Goal: Transaction & Acquisition: Purchase product/service

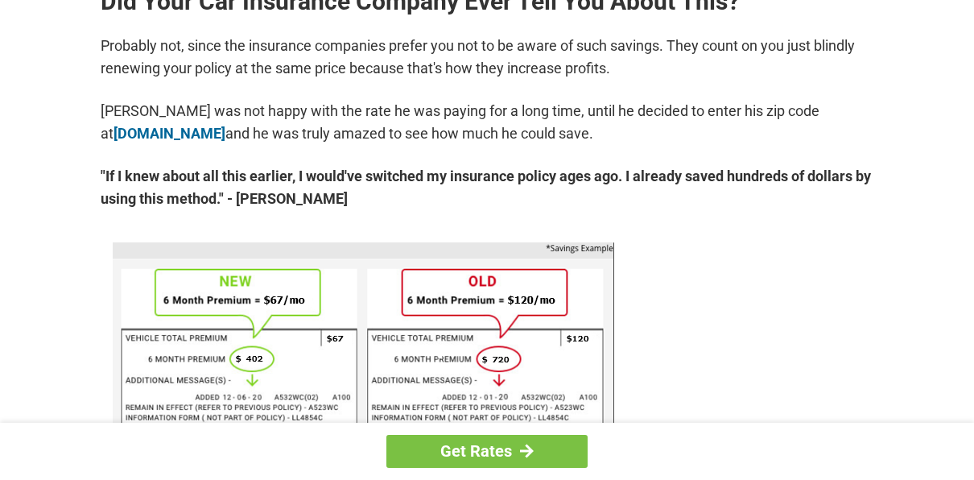
scroll to position [845, 0]
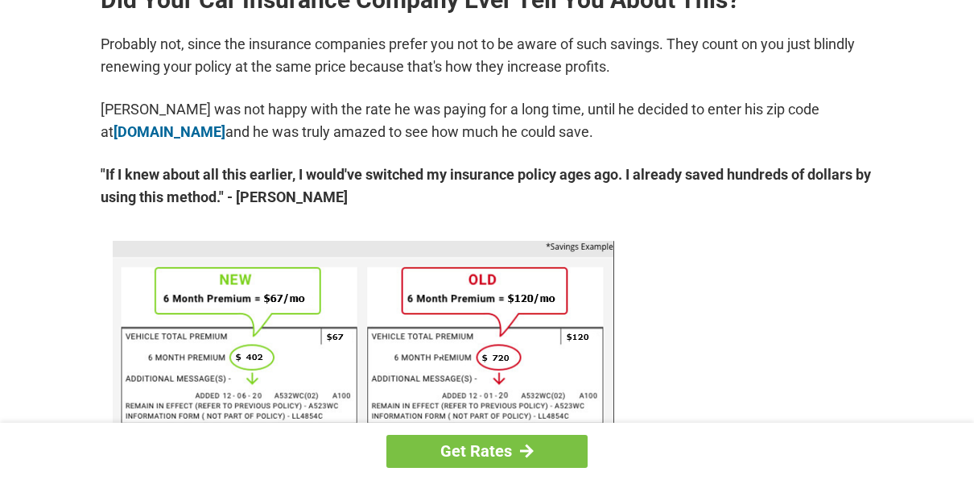
click at [60, 358] on div "You're Probably Overpaying for Car Insurance - Here's How to Stop. [DATE] | Wri…" at bounding box center [487, 483] width 966 height 2536
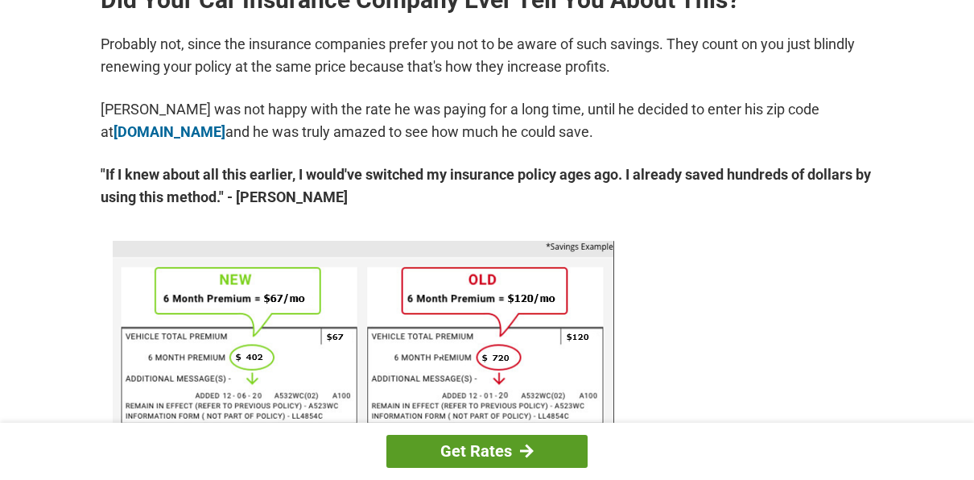
click at [434, 447] on link "Get Rates" at bounding box center [486, 450] width 201 height 33
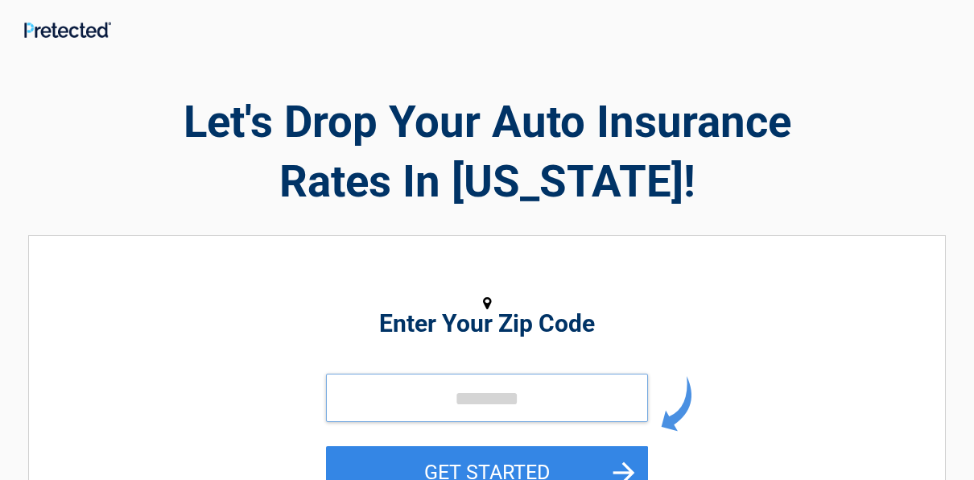
click at [344, 399] on input "tel" at bounding box center [487, 397] width 322 height 48
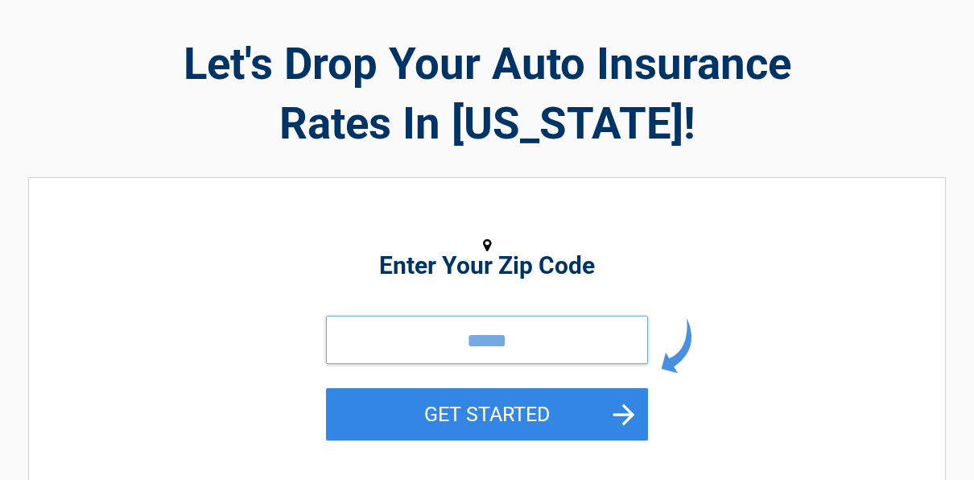
scroll to position [76, 0]
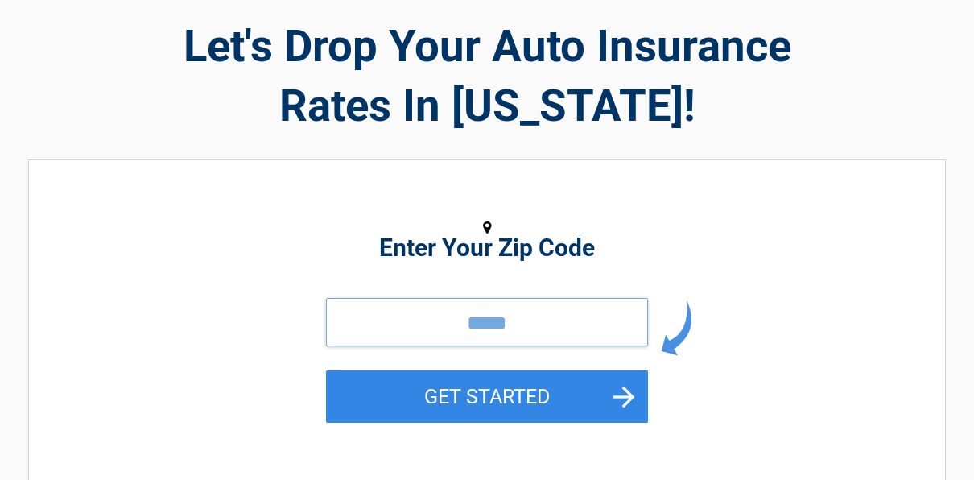
type input "*****"
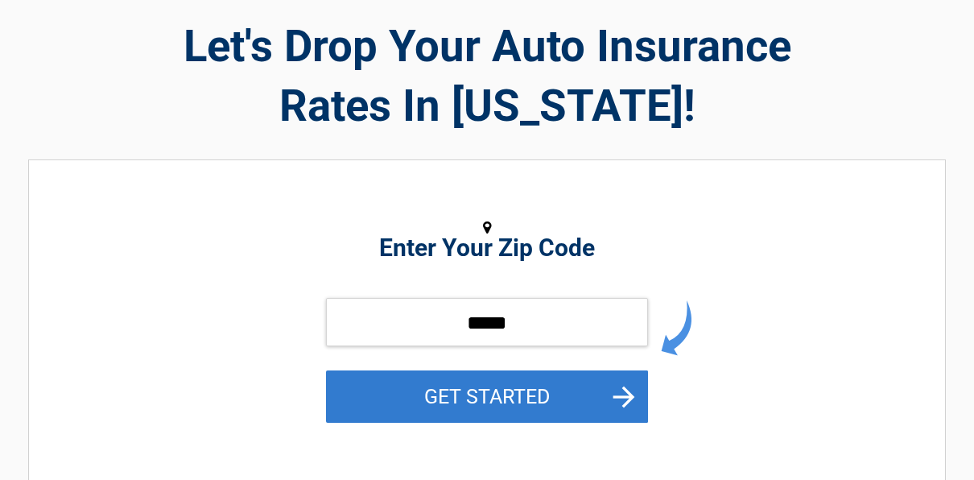
click at [456, 400] on button "GET STARTED" at bounding box center [487, 396] width 322 height 52
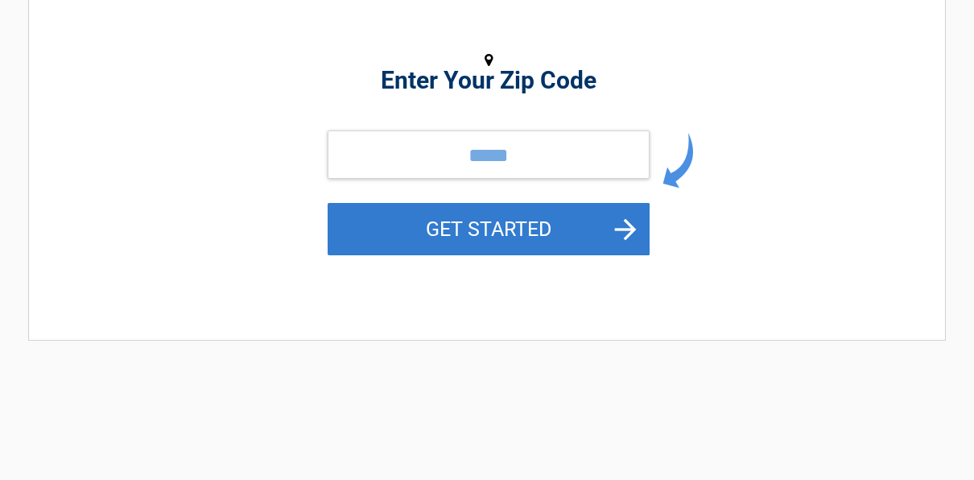
scroll to position [0, 0]
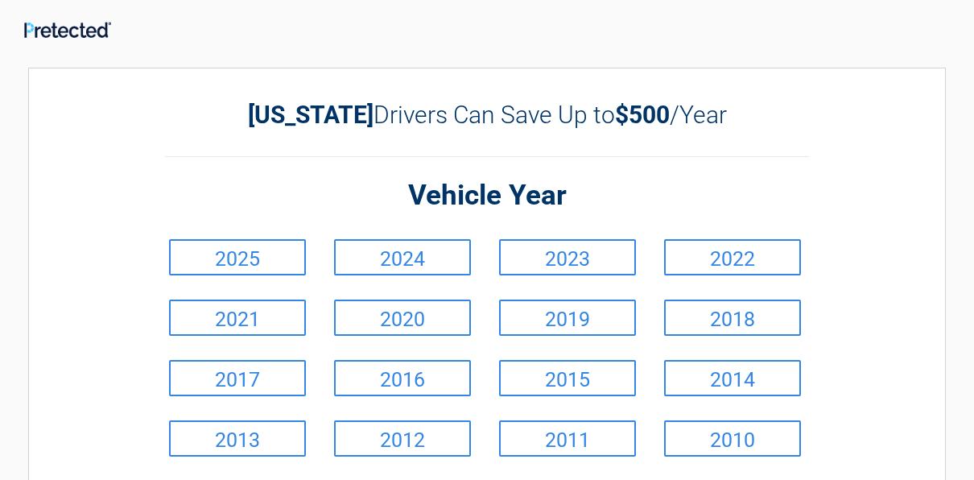
click at [542, 332] on link "2019" at bounding box center [567, 317] width 137 height 36
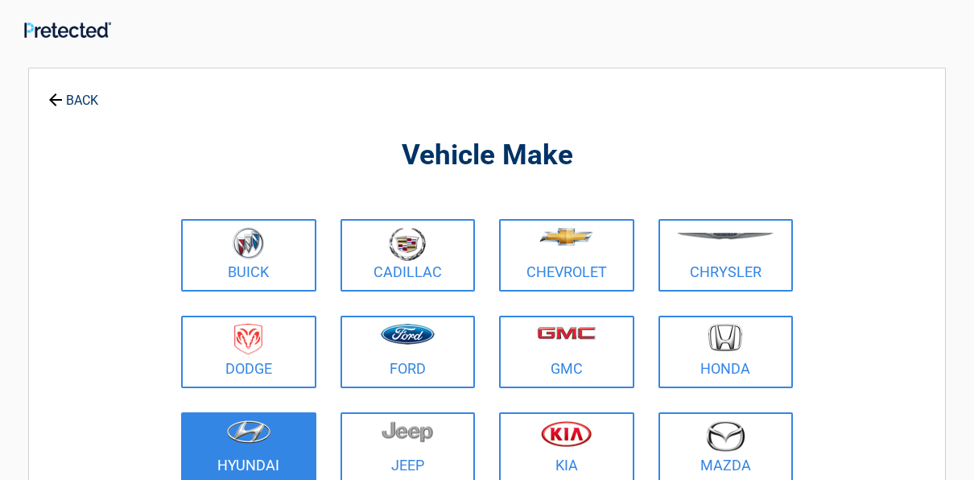
click at [247, 459] on link "Hyundai" at bounding box center [248, 448] width 135 height 72
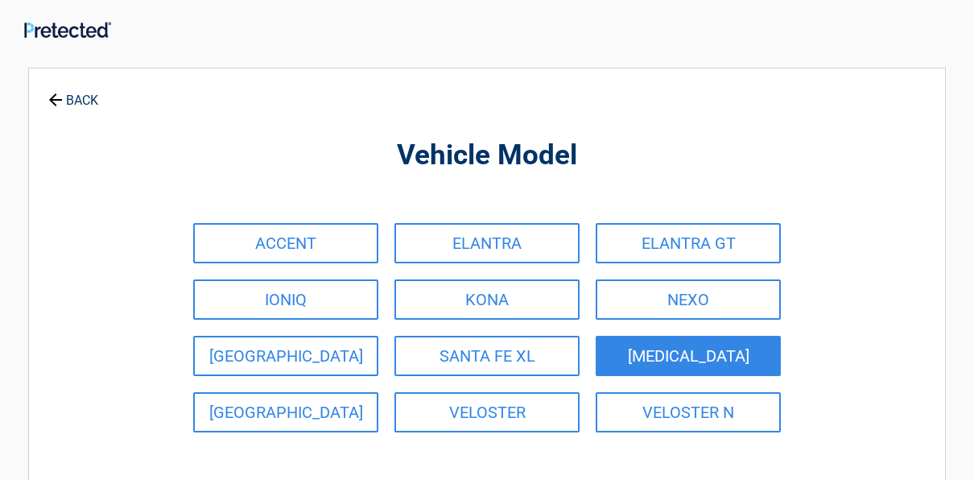
click at [637, 348] on link "SONATA" at bounding box center [687, 356] width 185 height 40
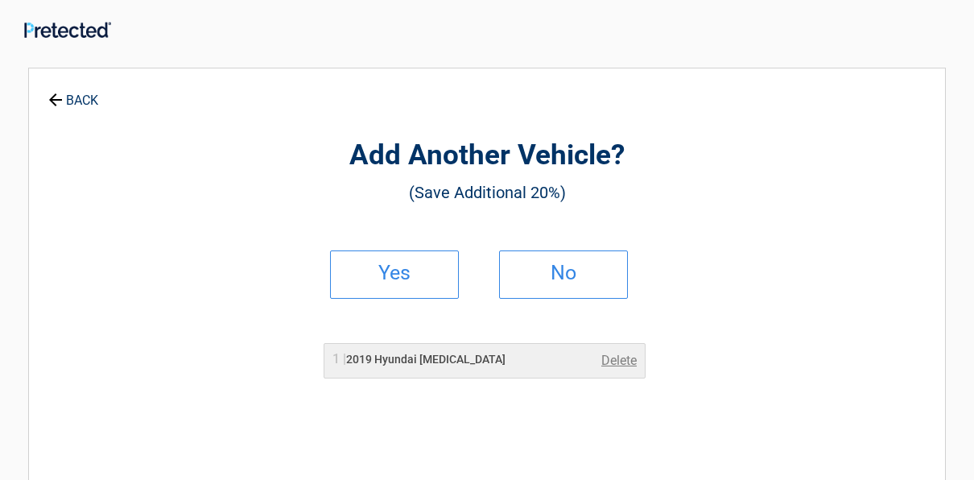
click at [396, 272] on h2 "Yes" at bounding box center [394, 272] width 95 height 11
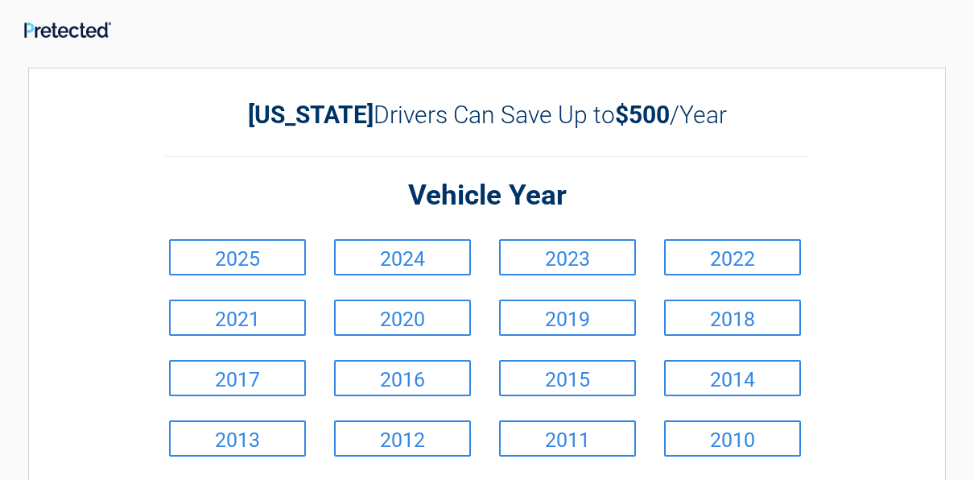
click at [550, 325] on link "2019" at bounding box center [567, 317] width 137 height 36
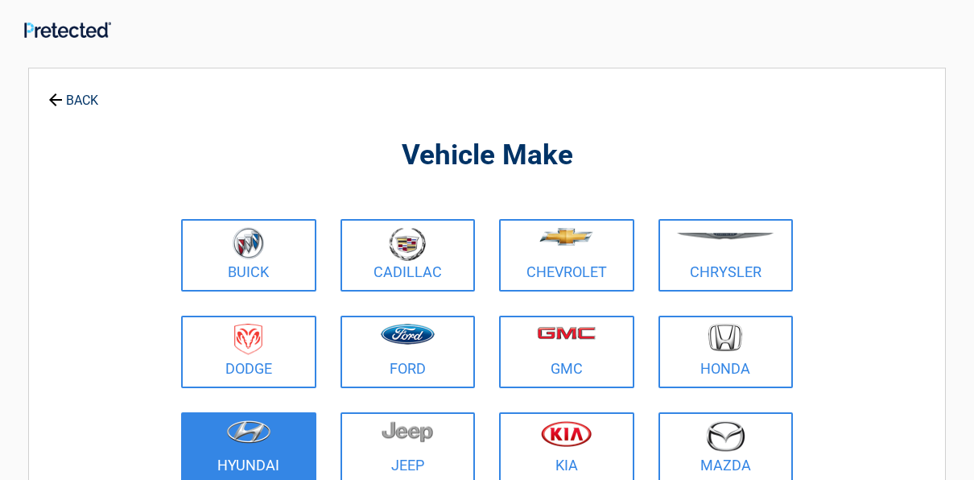
click at [241, 454] on figure at bounding box center [249, 438] width 116 height 36
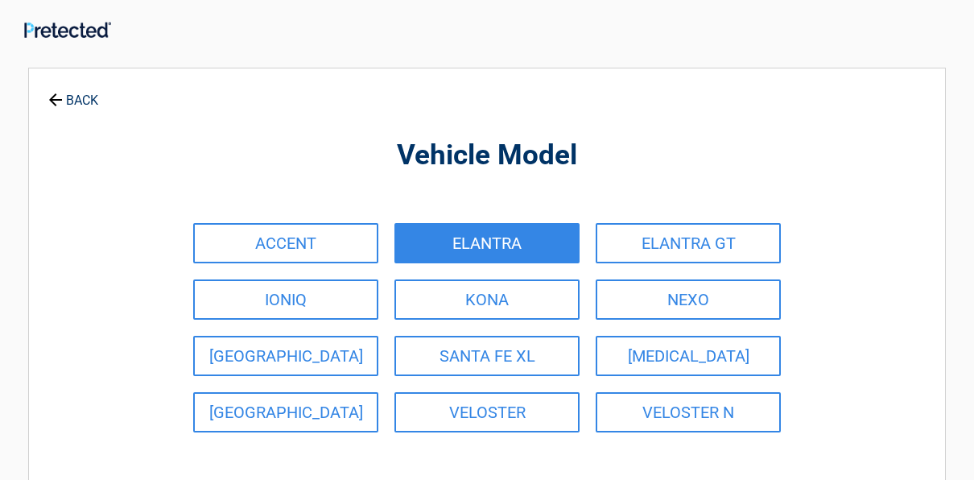
click at [446, 247] on link "ELANTRA" at bounding box center [486, 243] width 185 height 40
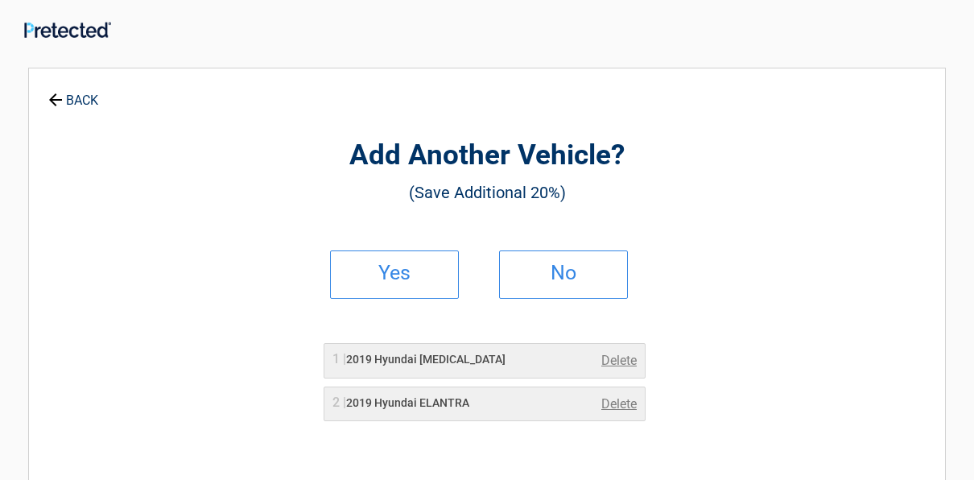
click at [550, 267] on h2 "No" at bounding box center [563, 272] width 95 height 11
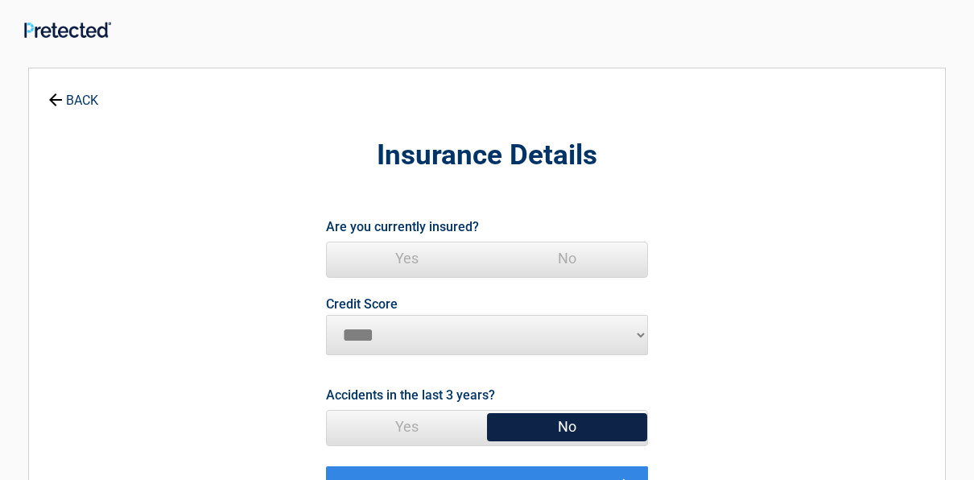
click at [385, 253] on span "Yes" at bounding box center [407, 258] width 160 height 32
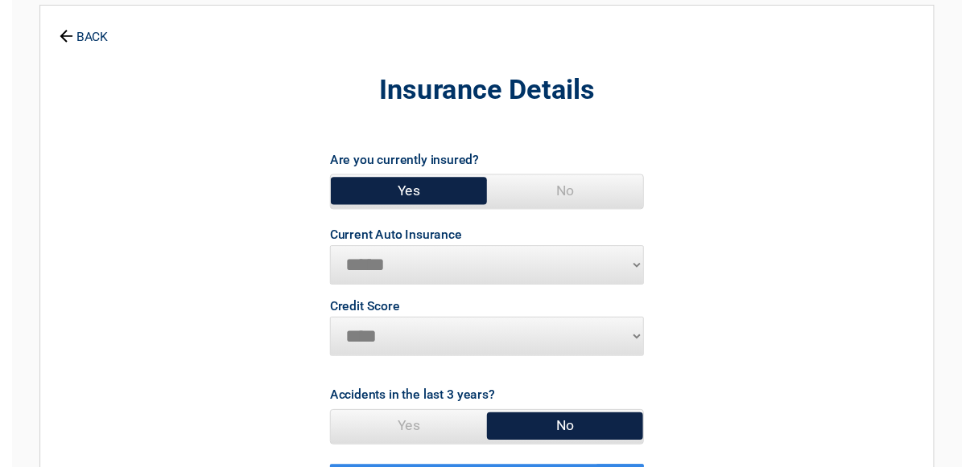
scroll to position [161, 0]
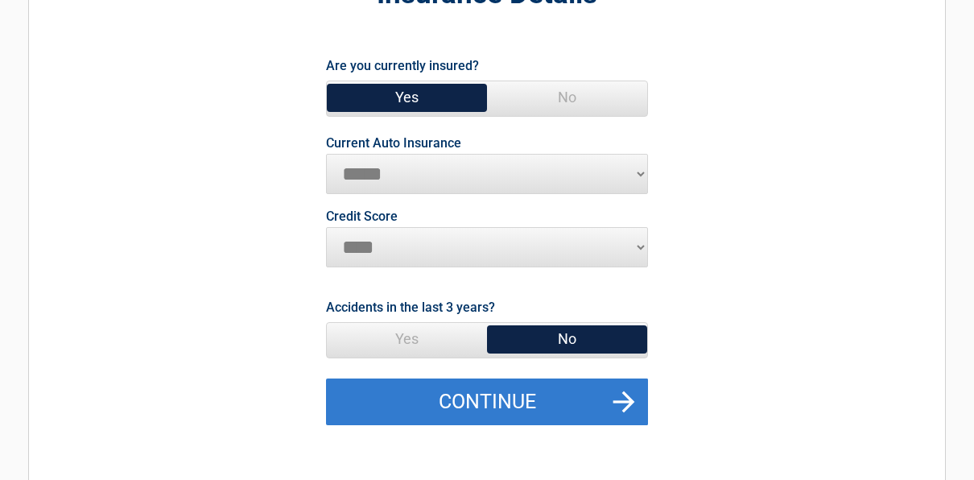
click at [451, 398] on button "Continue" at bounding box center [487, 401] width 322 height 47
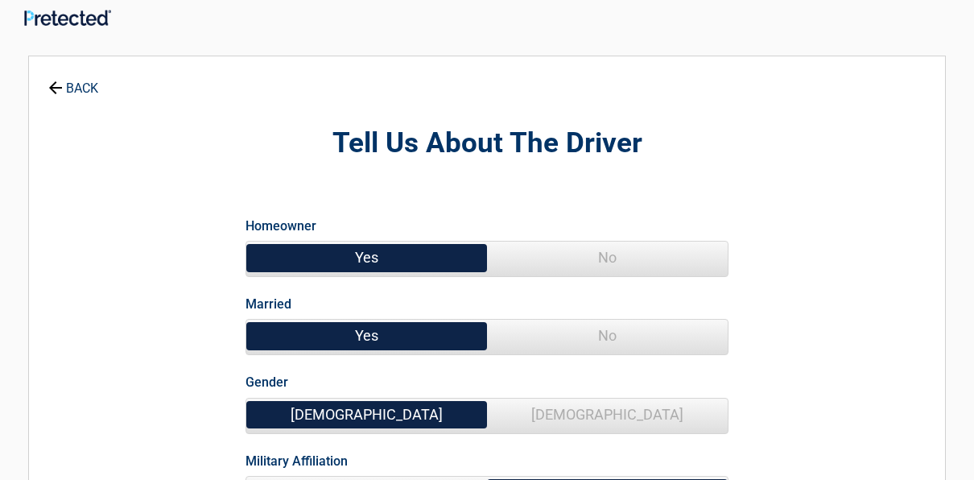
scroll to position [0, 0]
